Goal: Information Seeking & Learning: Learn about a topic

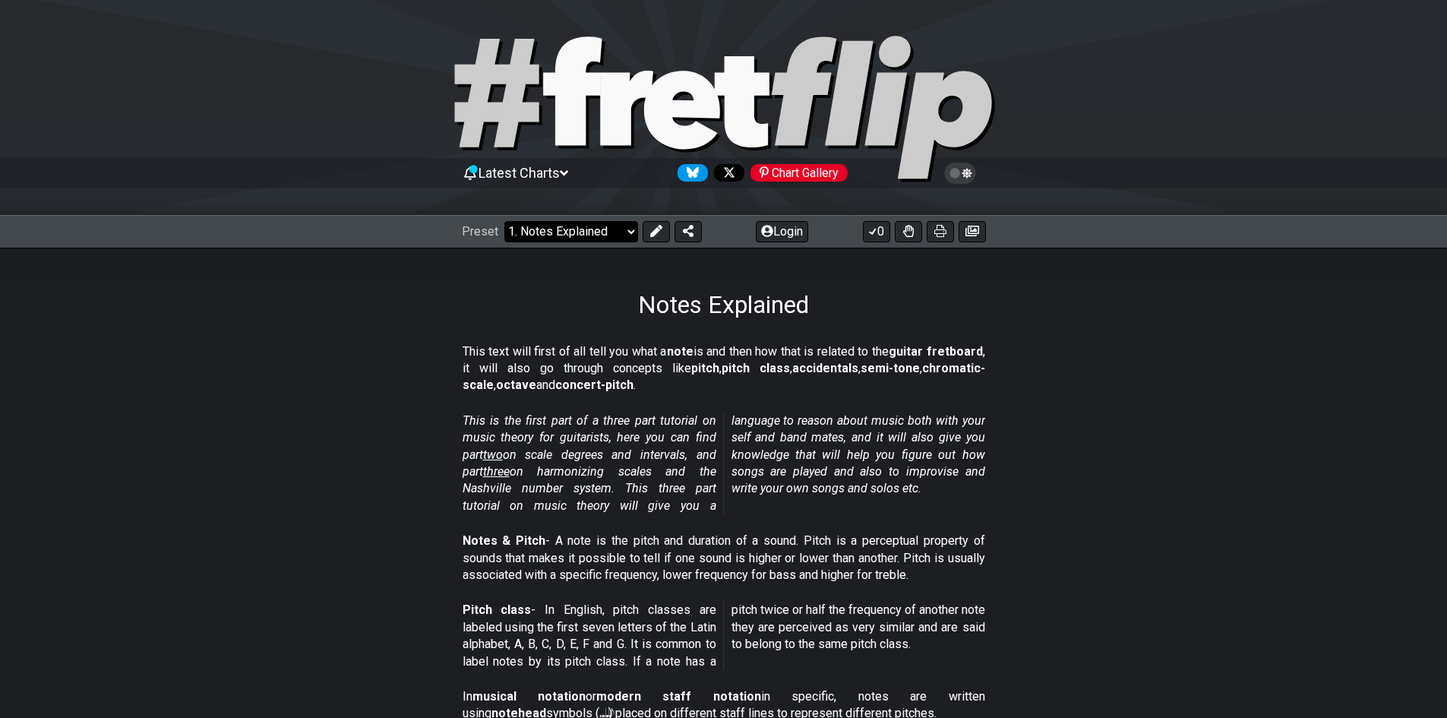
click at [599, 238] on select "Welcome to #fretflip! Initial Preset Custom Preset Minor Pentatonic Major Penta…" at bounding box center [571, 231] width 134 height 21
click at [504, 221] on select "Welcome to #fretflip! Initial Preset Custom Preset Minor Pentatonic Major Penta…" at bounding box center [571, 231] width 134 height 21
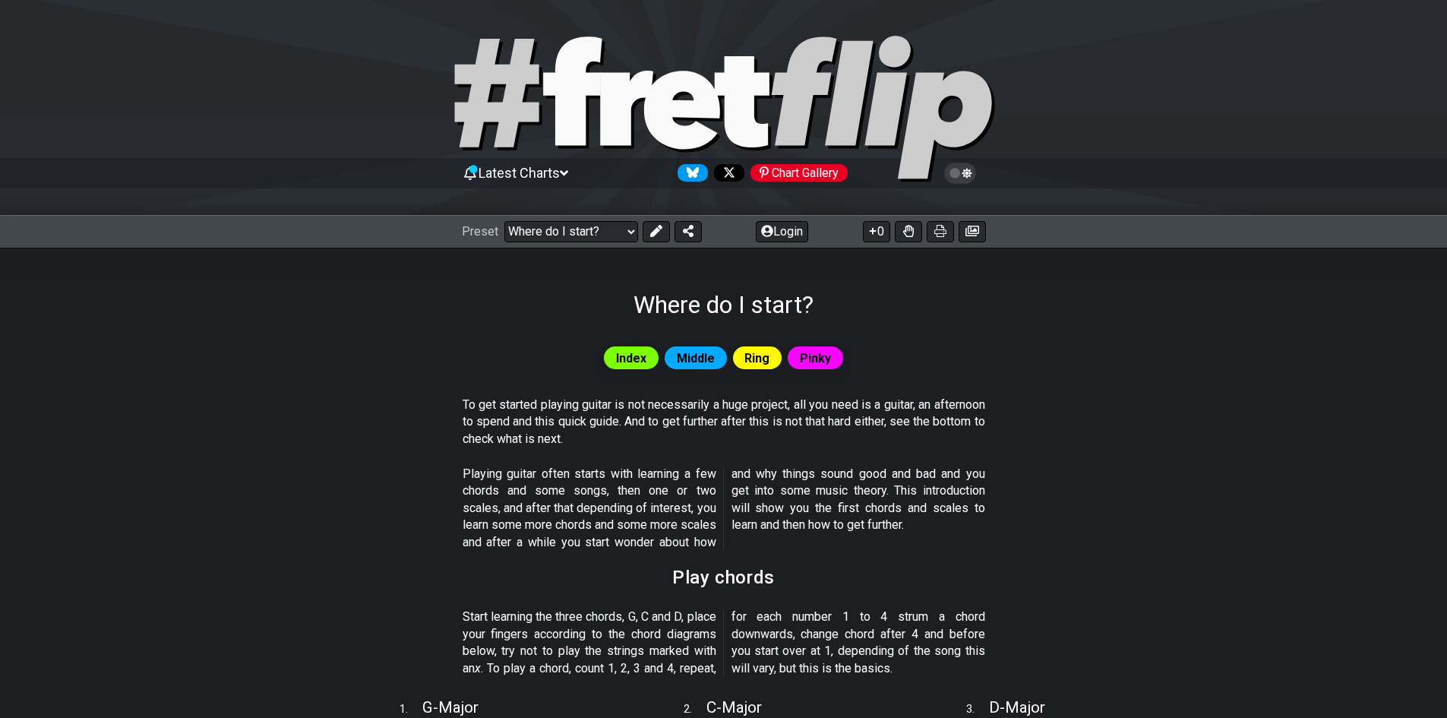
click at [535, 165] on span "Latest Charts" at bounding box center [519, 173] width 81 height 16
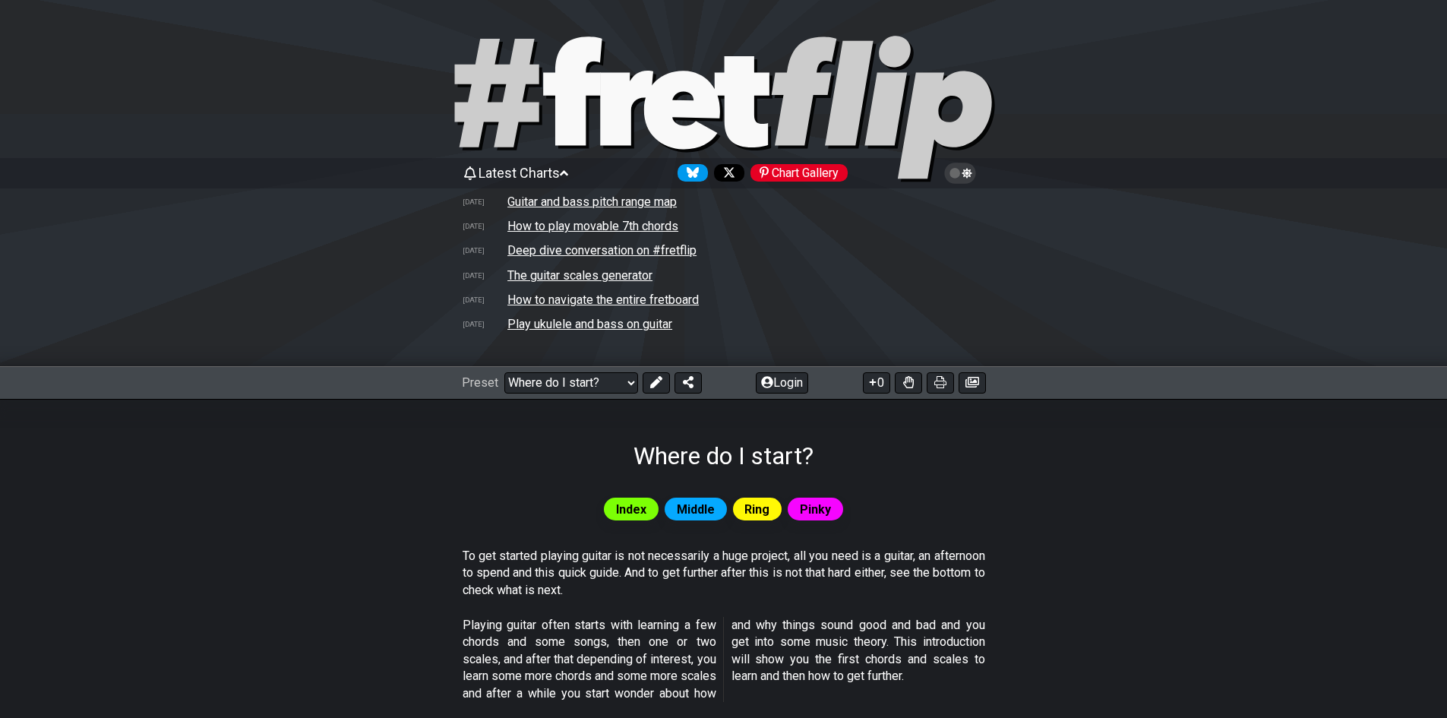
click at [549, 163] on div "Latest Charts Chart Gallery" at bounding box center [724, 173] width 524 height 24
click at [550, 173] on span "Latest Charts" at bounding box center [519, 173] width 81 height 16
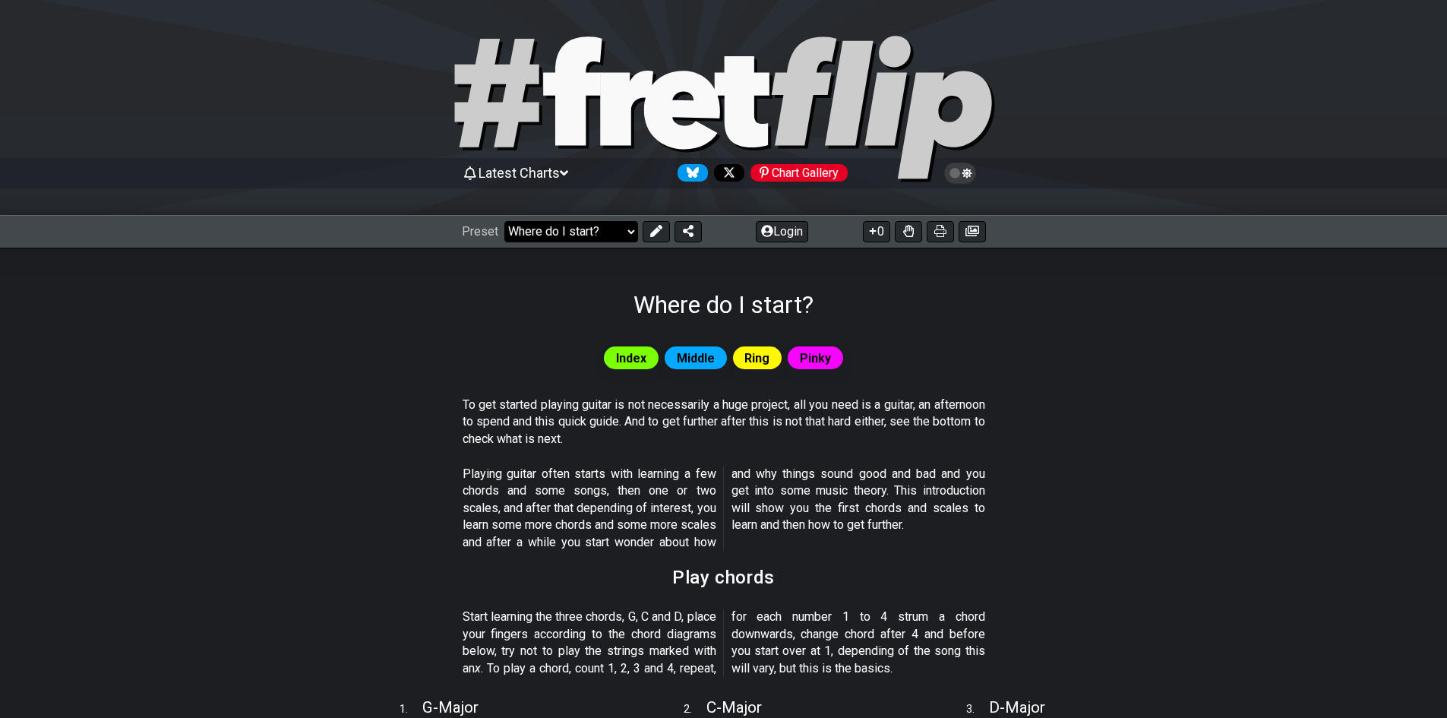
click at [555, 236] on select "Welcome to #fretflip! Initial Preset Custom Preset Minor Pentatonic Major Penta…" at bounding box center [571, 231] width 134 height 21
click at [504, 221] on select "Welcome to #fretflip! Initial Preset Custom Preset Minor Pentatonic Major Penta…" at bounding box center [571, 231] width 134 height 21
select select "/minor-pentatonic"
select select "C"
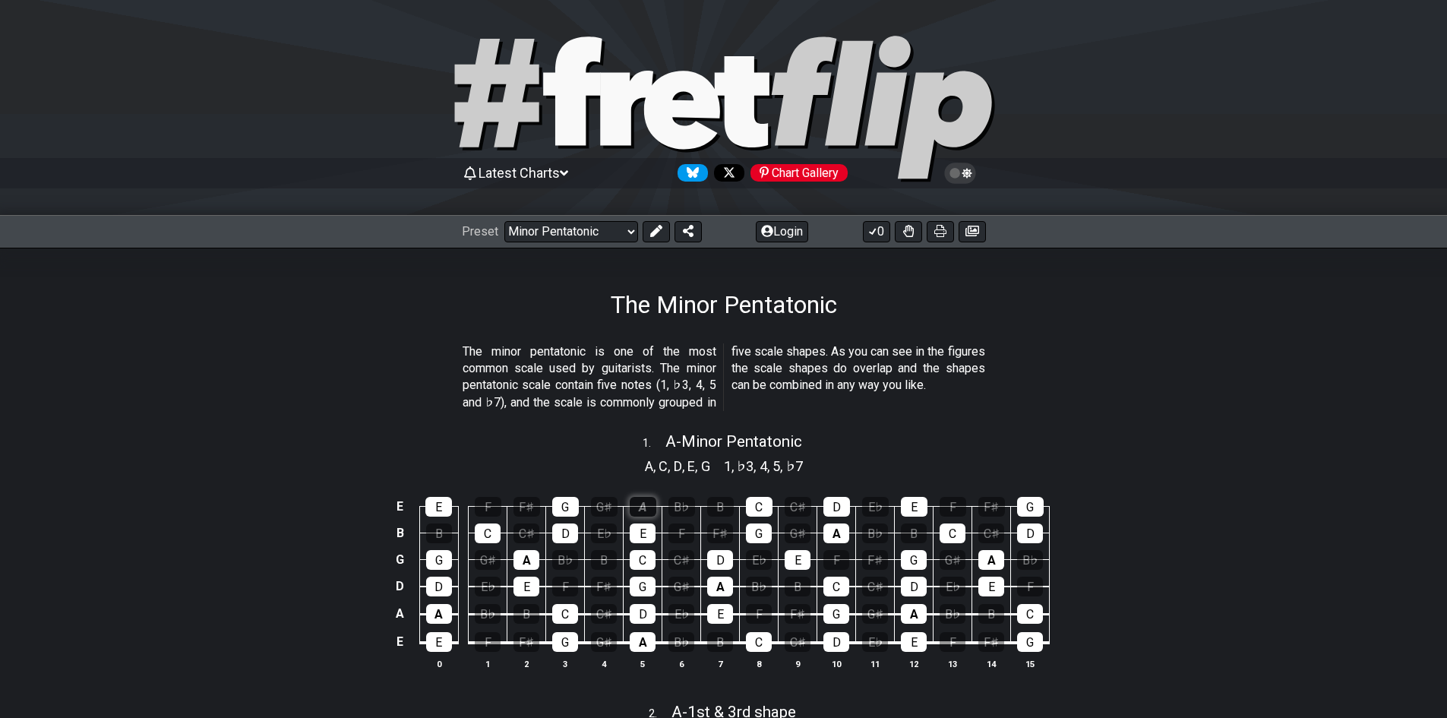
click at [637, 504] on div "A" at bounding box center [643, 507] width 27 height 20
click at [646, 495] on td "A" at bounding box center [643, 493] width 39 height 27
click at [645, 504] on div "A" at bounding box center [643, 507] width 27 height 20
click at [607, 232] on select "Welcome to #fretflip! Initial Preset Custom Preset Minor Pentatonic Major Penta…" at bounding box center [571, 231] width 134 height 21
click at [504, 221] on select "Welcome to #fretflip! Initial Preset Custom Preset Minor Pentatonic Major Penta…" at bounding box center [571, 231] width 134 height 21
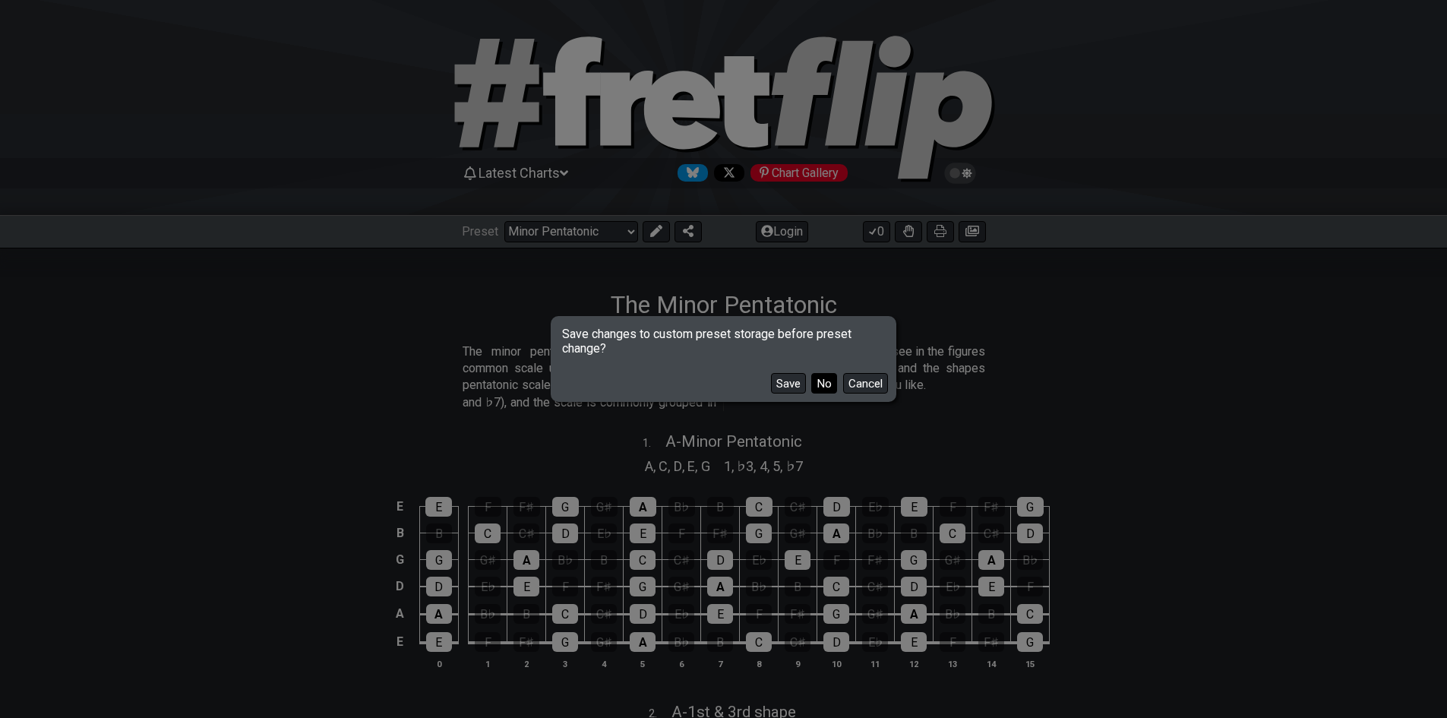
click at [822, 382] on button "No" at bounding box center [824, 383] width 26 height 21
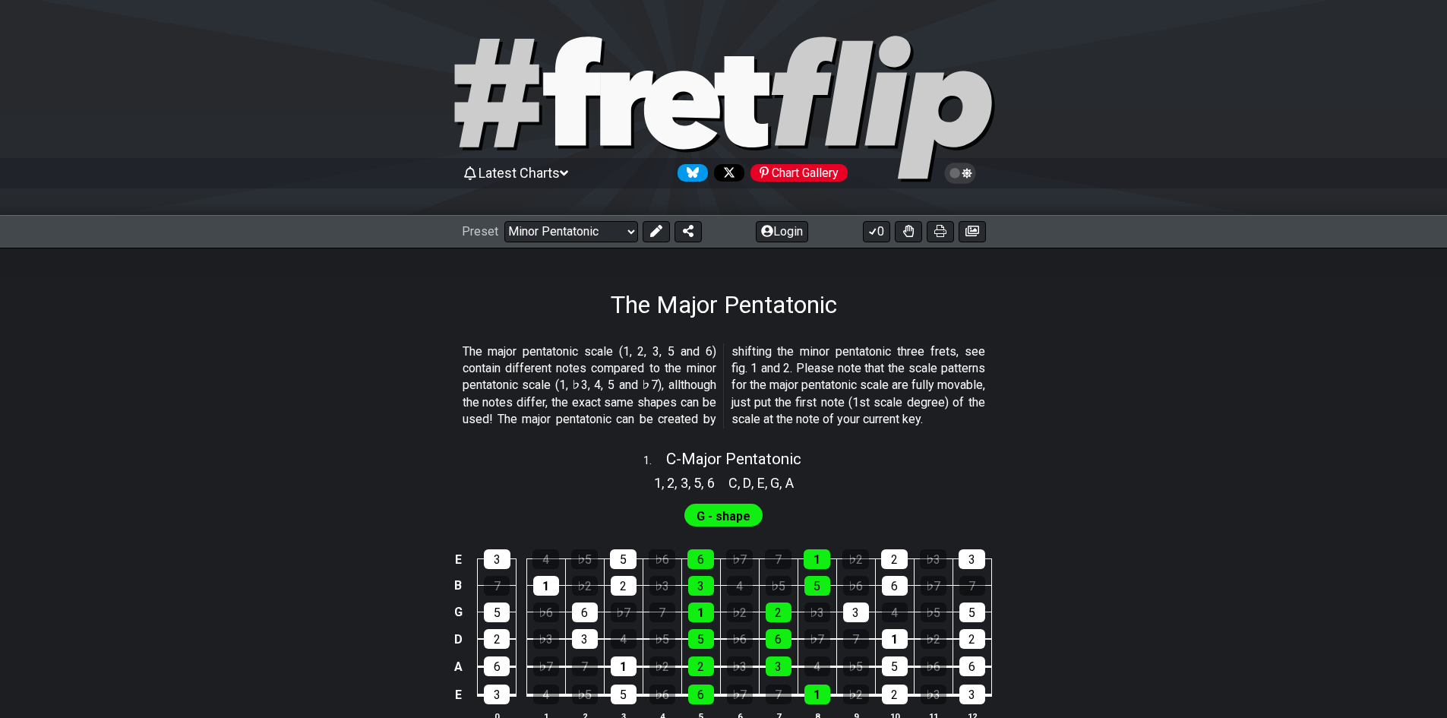
select select "/major-pentatonic"
click at [703, 468] on span "C - Major Pentatonic" at bounding box center [733, 459] width 135 height 18
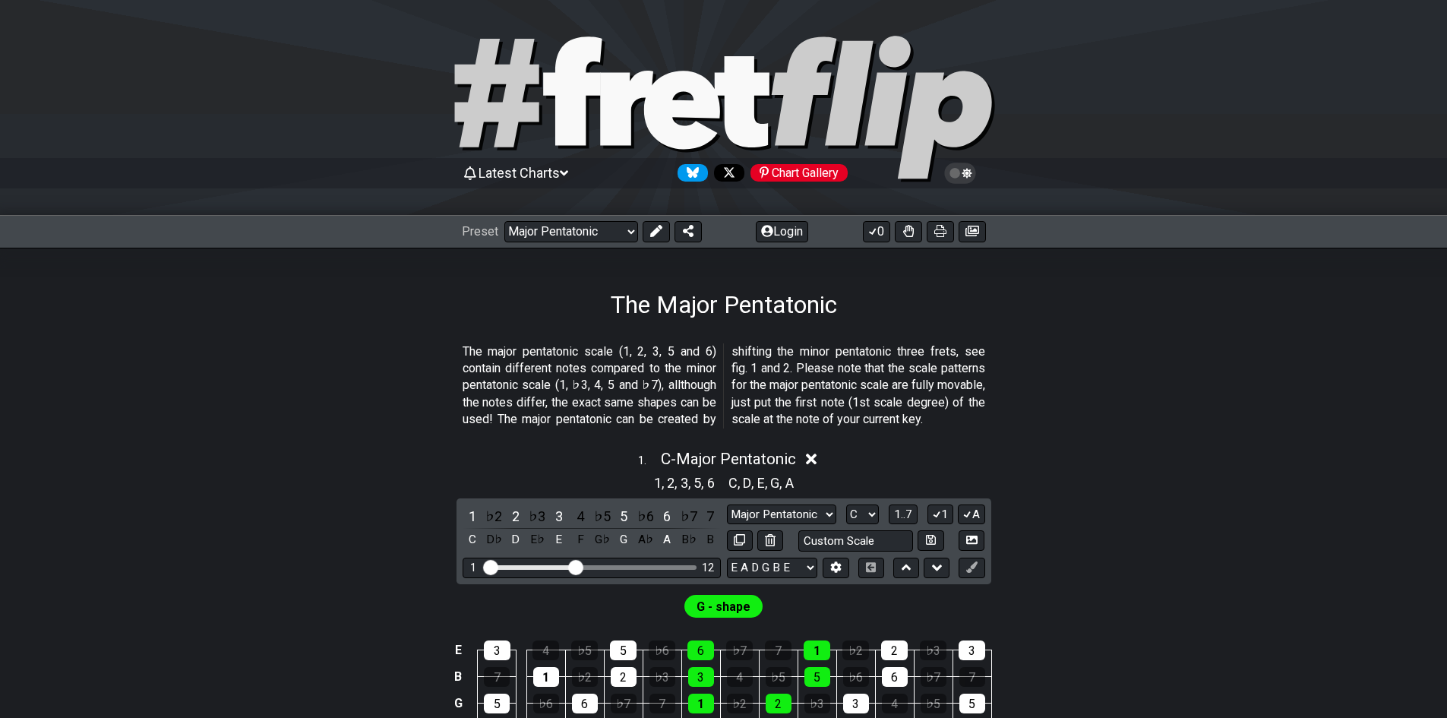
click at [865, 514] on div "1 ♭2 2 ♭3 3 4 ♭5 5 ♭6 6 ♭7 7 C D♭ D E♭ E F G♭ G A♭ A B♭ B Major Pentatonic Note…" at bounding box center [724, 541] width 535 height 86
click at [861, 525] on select "A♭ A A♯ B♭ B C C♯ D♭ D D♯ E♭ E F F♯ G♭ G G♯" at bounding box center [862, 514] width 33 height 21
select select "A"
click at [846, 520] on select "A♭ A A♯ B♭ B C C♯ D♭ D D♯ E♭ E F F♯ G♭ G G♯" at bounding box center [862, 514] width 33 height 21
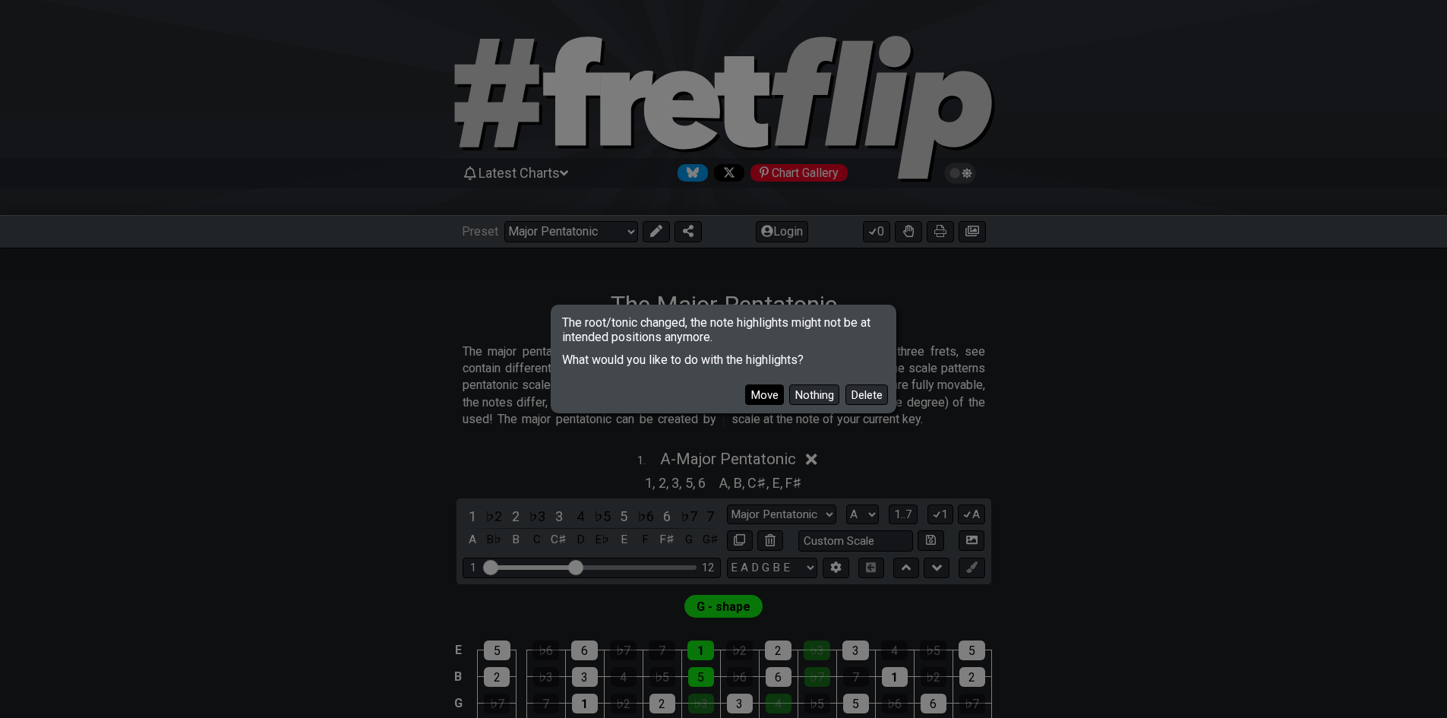
click at [766, 395] on button "Move" at bounding box center [764, 394] width 39 height 21
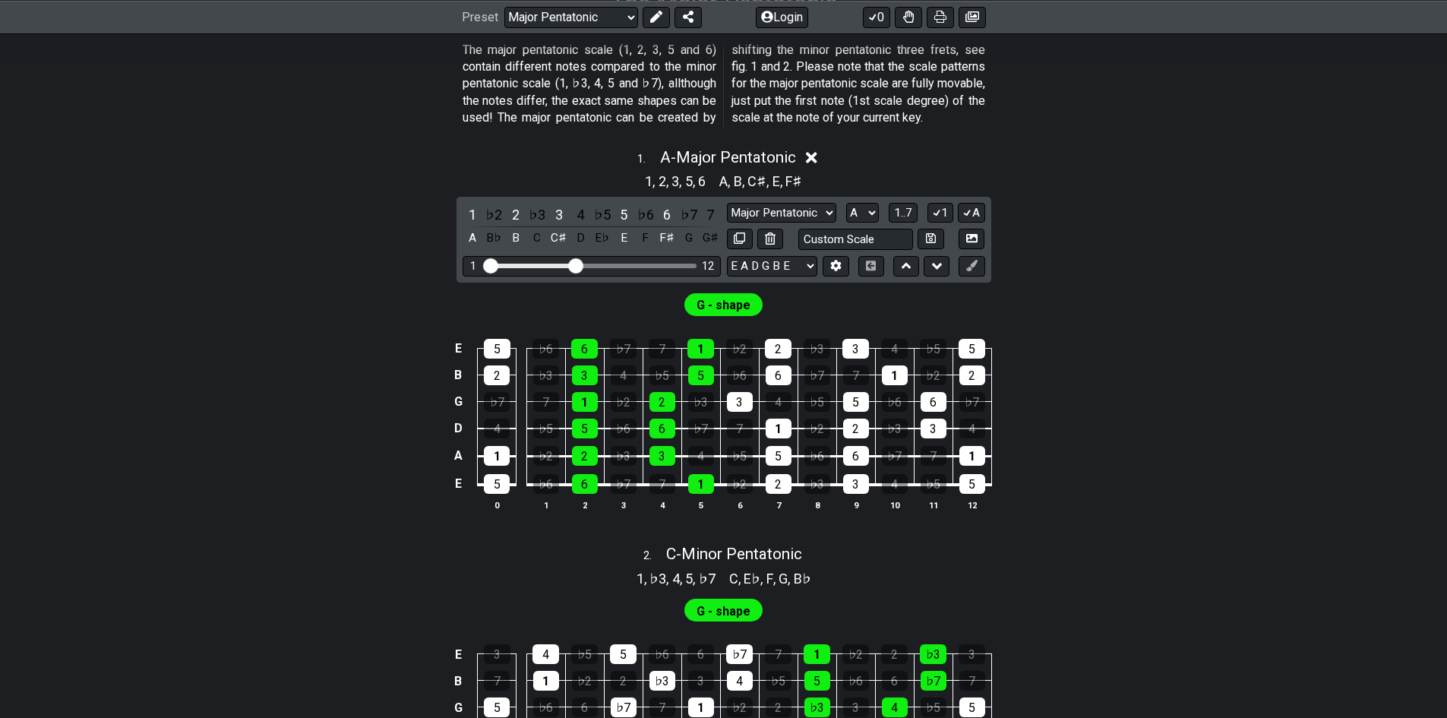
scroll to position [302, 0]
click at [368, 420] on div "E 5 ♭6 6 ♭7 7 1 ♭2 2 ♭3 3 4 ♭5 5 B 2 ♭3 3 4 ♭5 5 ♭6 6 ♭7 7 1 ♭2 2 G ♭7 7 1 ♭2 2…" at bounding box center [723, 424] width 1185 height 213
click at [1051, 314] on div "G - shape" at bounding box center [723, 300] width 1185 height 36
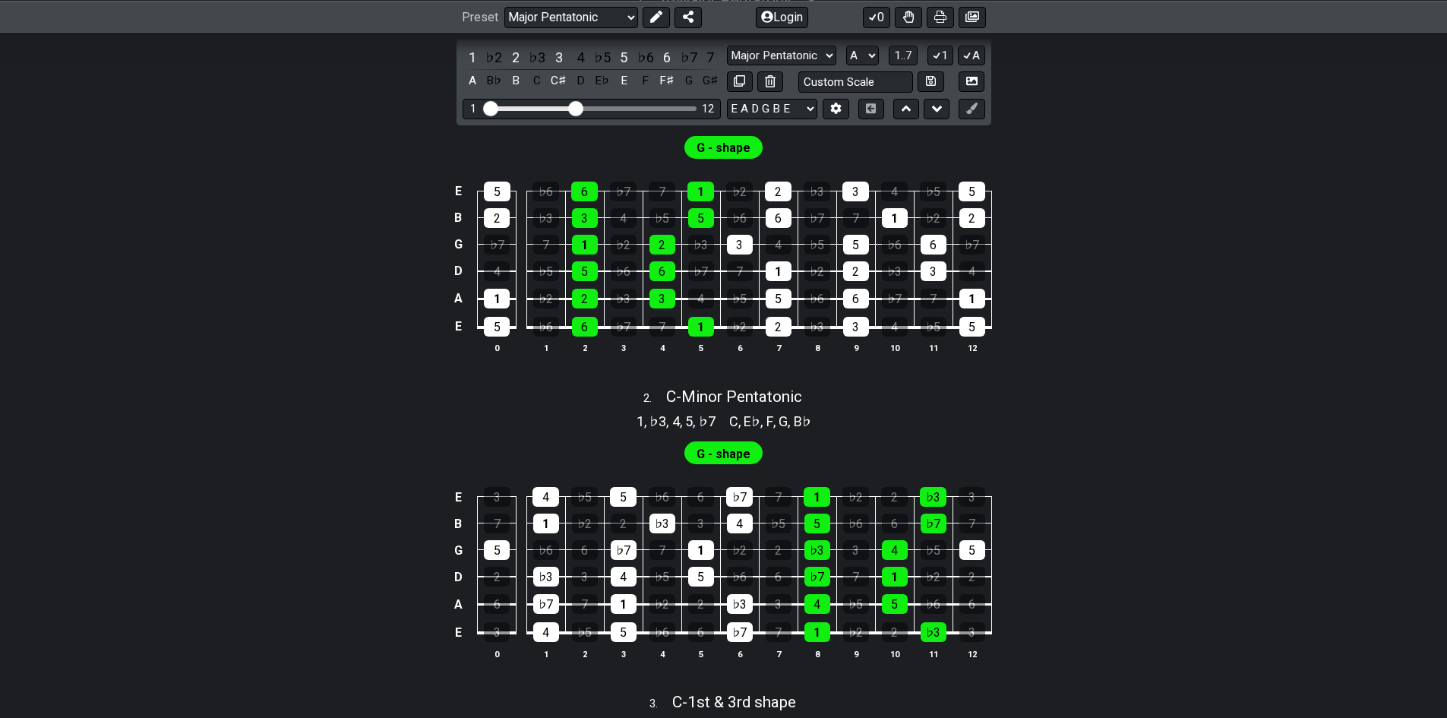
scroll to position [0, 0]
